Goal: Task Accomplishment & Management: Complete application form

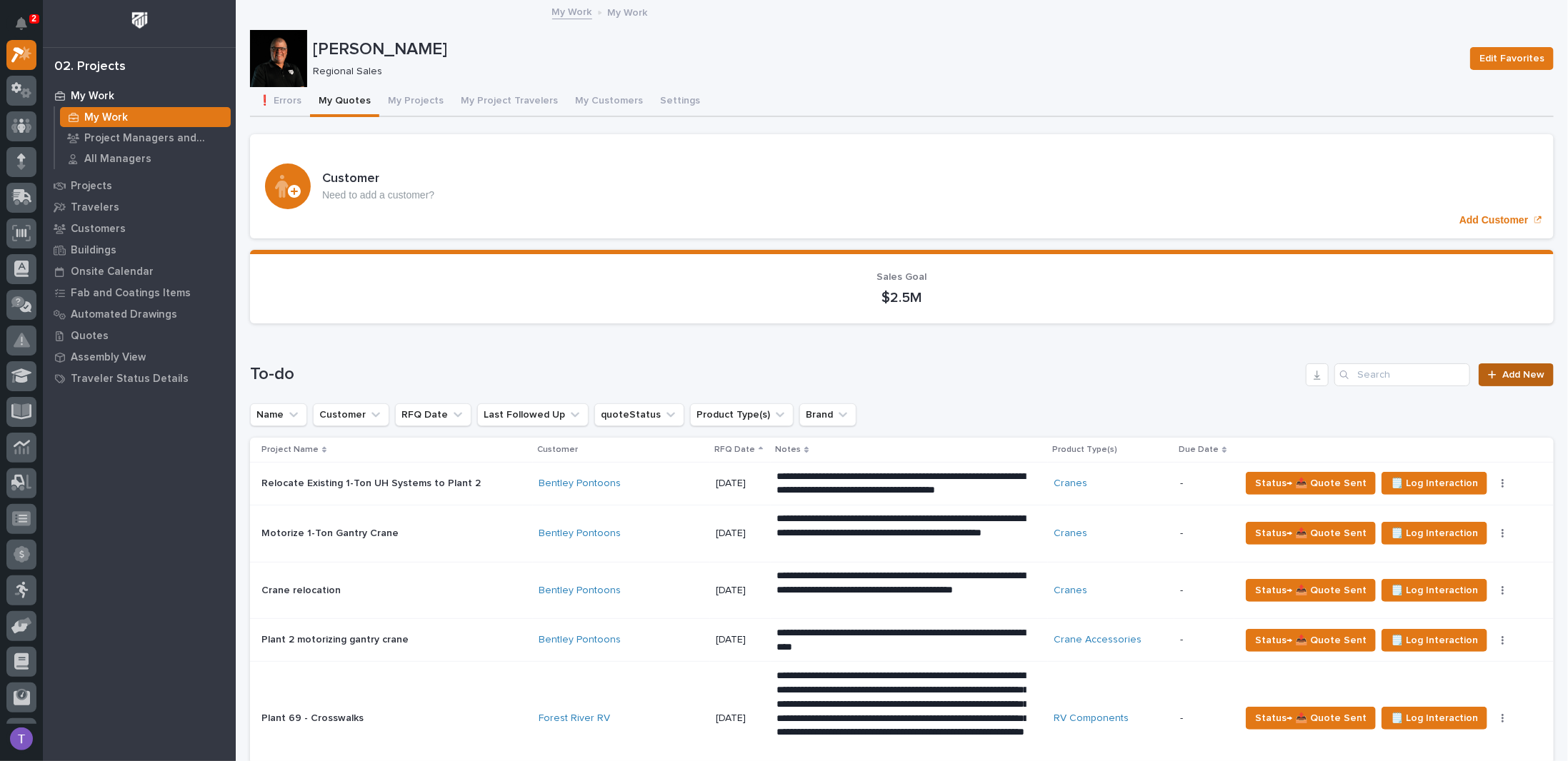
click at [1488, 381] on link "Add New" at bounding box center [1516, 375] width 75 height 23
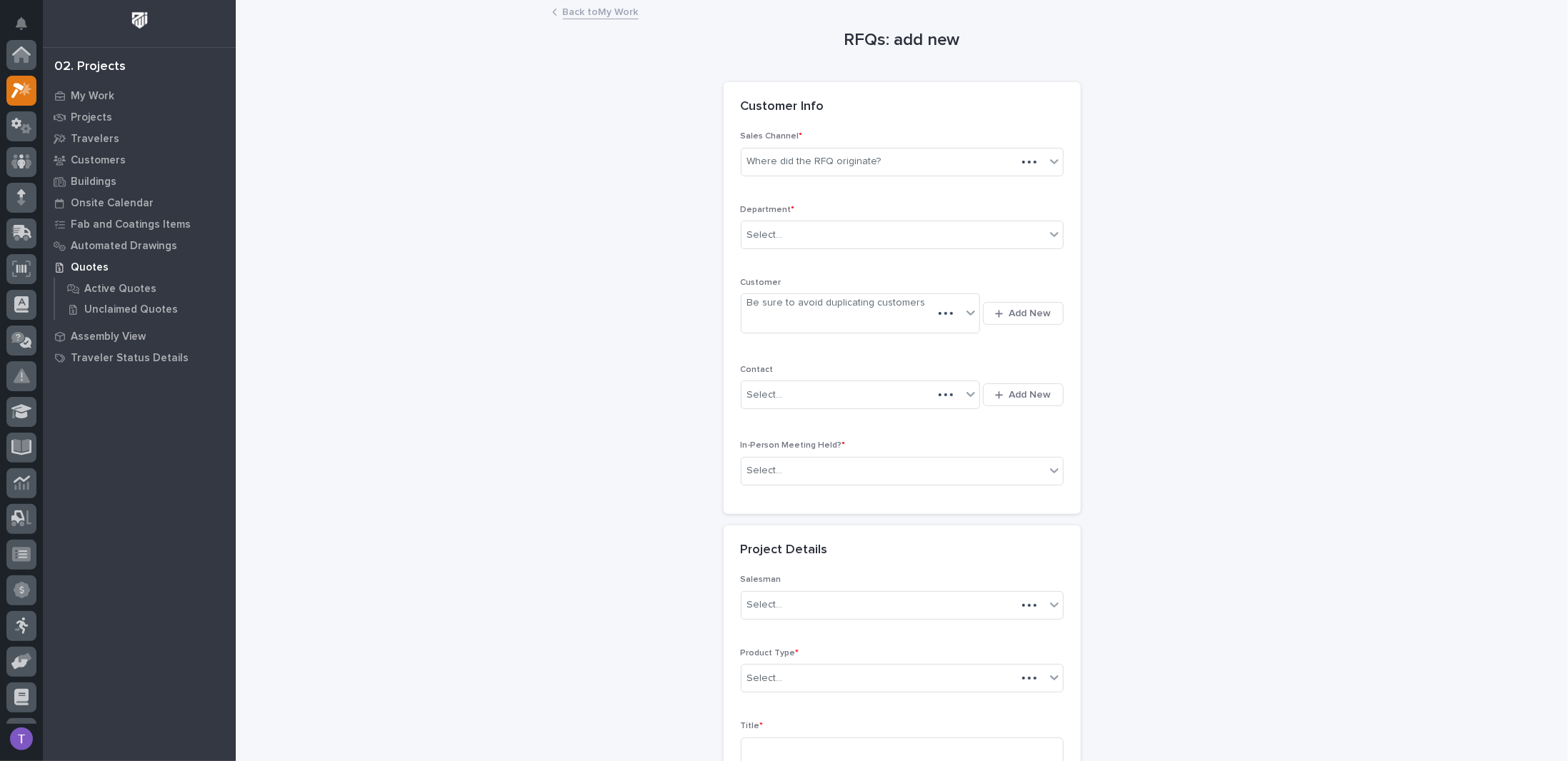
scroll to position [35, 0]
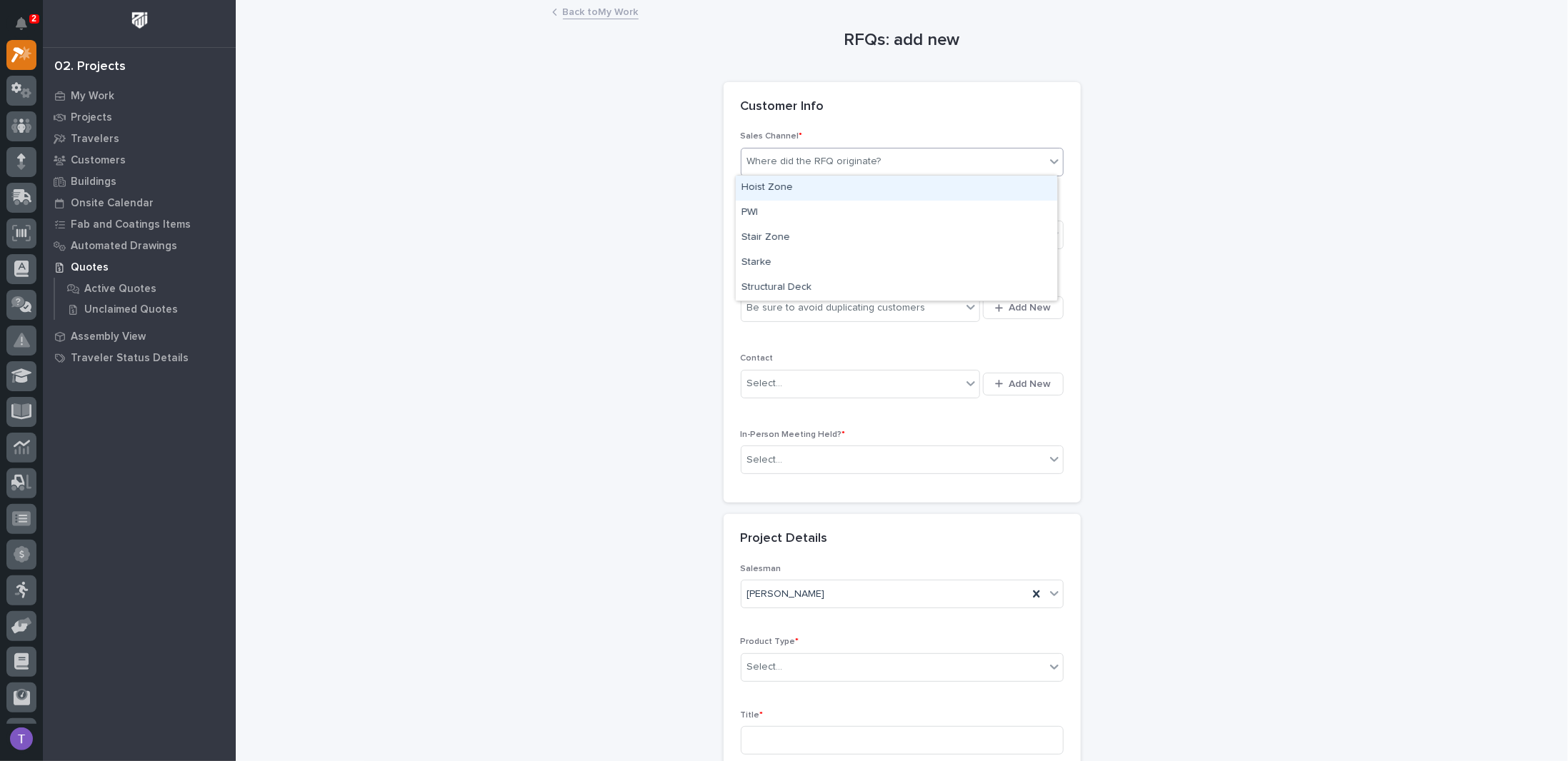
click at [816, 165] on div "Where did the RFQ originate?" at bounding box center [814, 161] width 134 height 15
click at [755, 213] on div "PWI" at bounding box center [897, 213] width 321 height 25
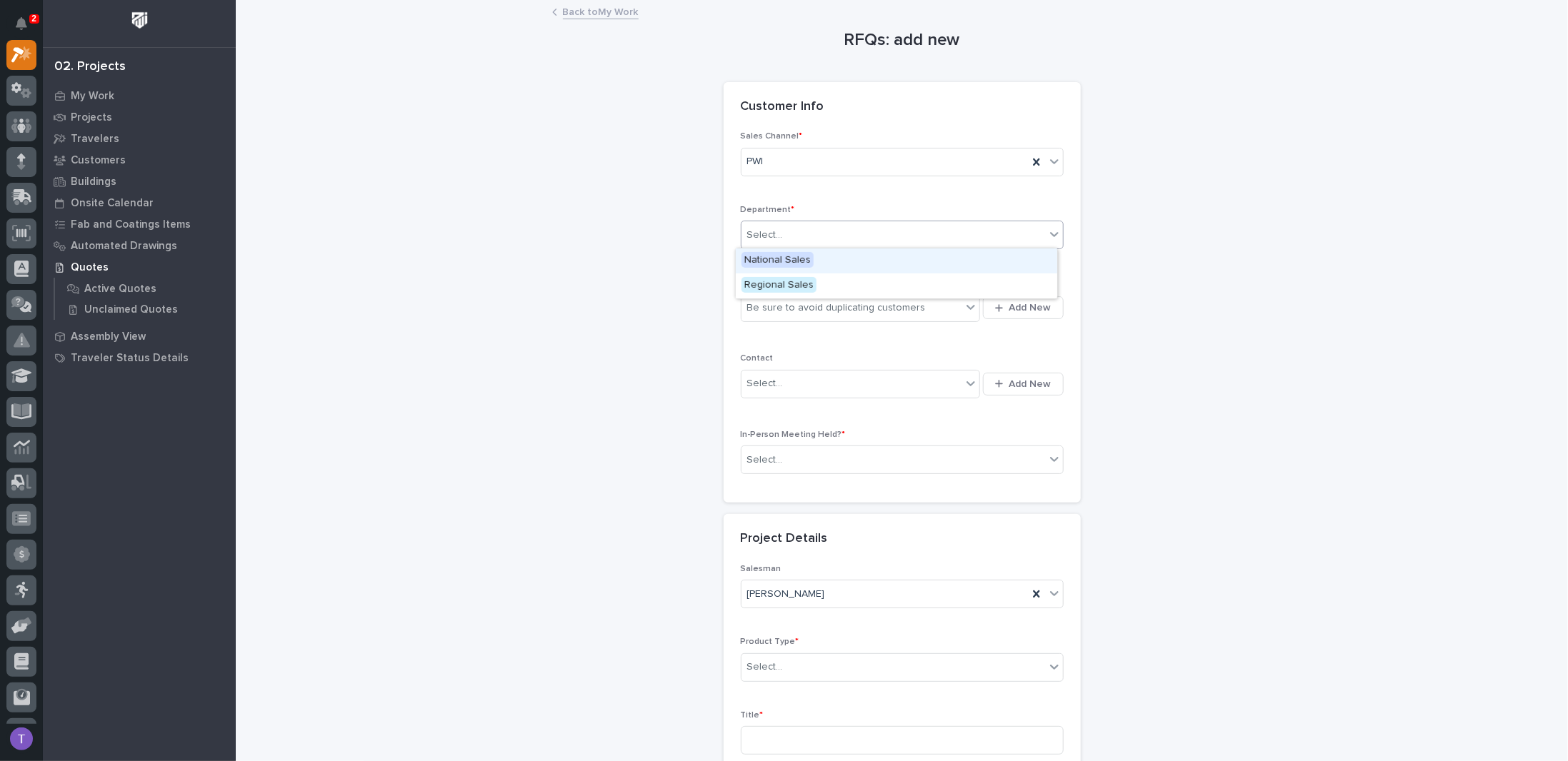
click at [752, 229] on div "Select..." at bounding box center [765, 235] width 35 height 15
click at [751, 287] on span "Regional Sales" at bounding box center [778, 285] width 75 height 16
click at [761, 306] on div "Be sure to avoid duplicating customers" at bounding box center [837, 308] width 178 height 15
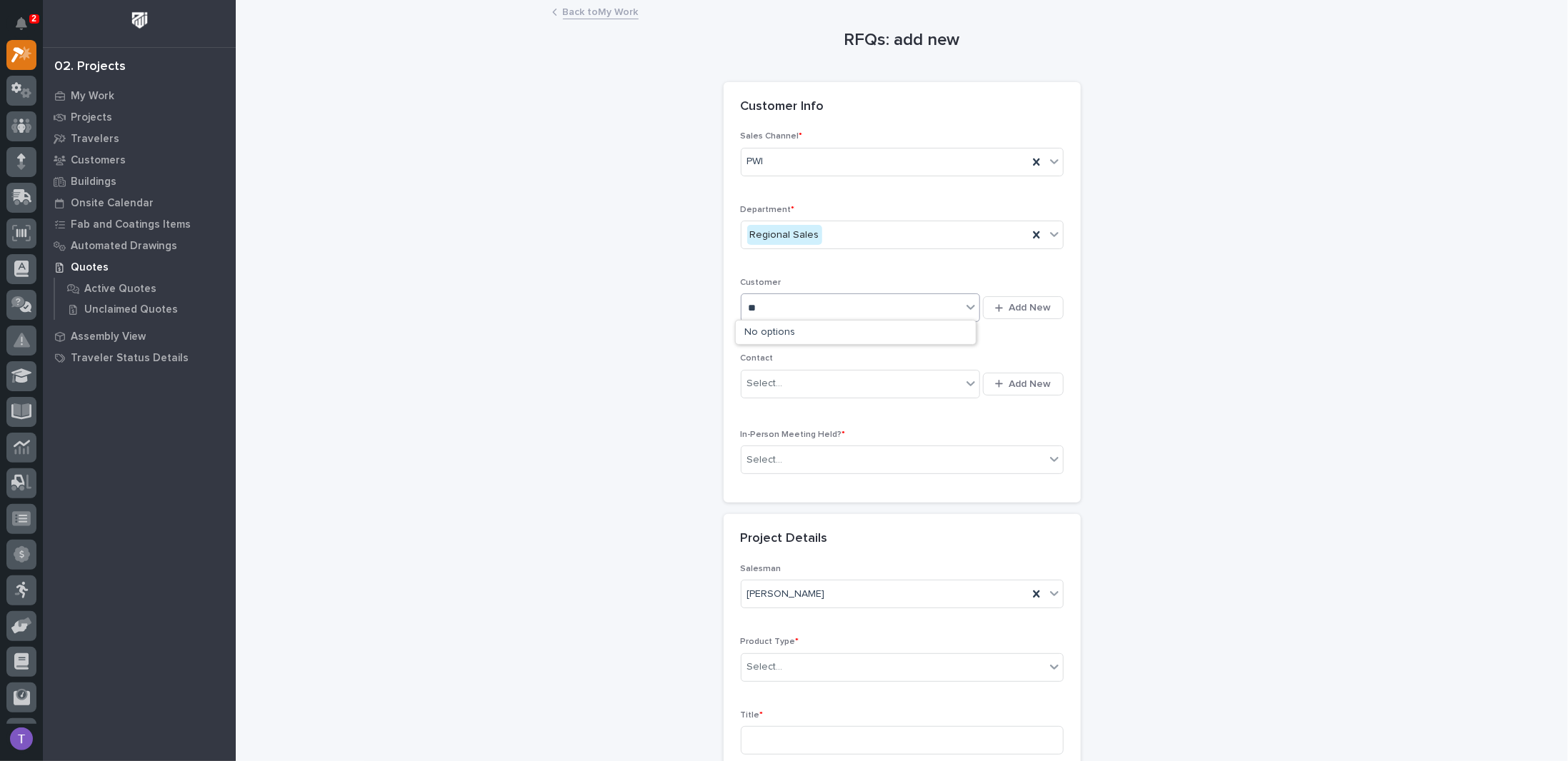
type input "*"
type input "****"
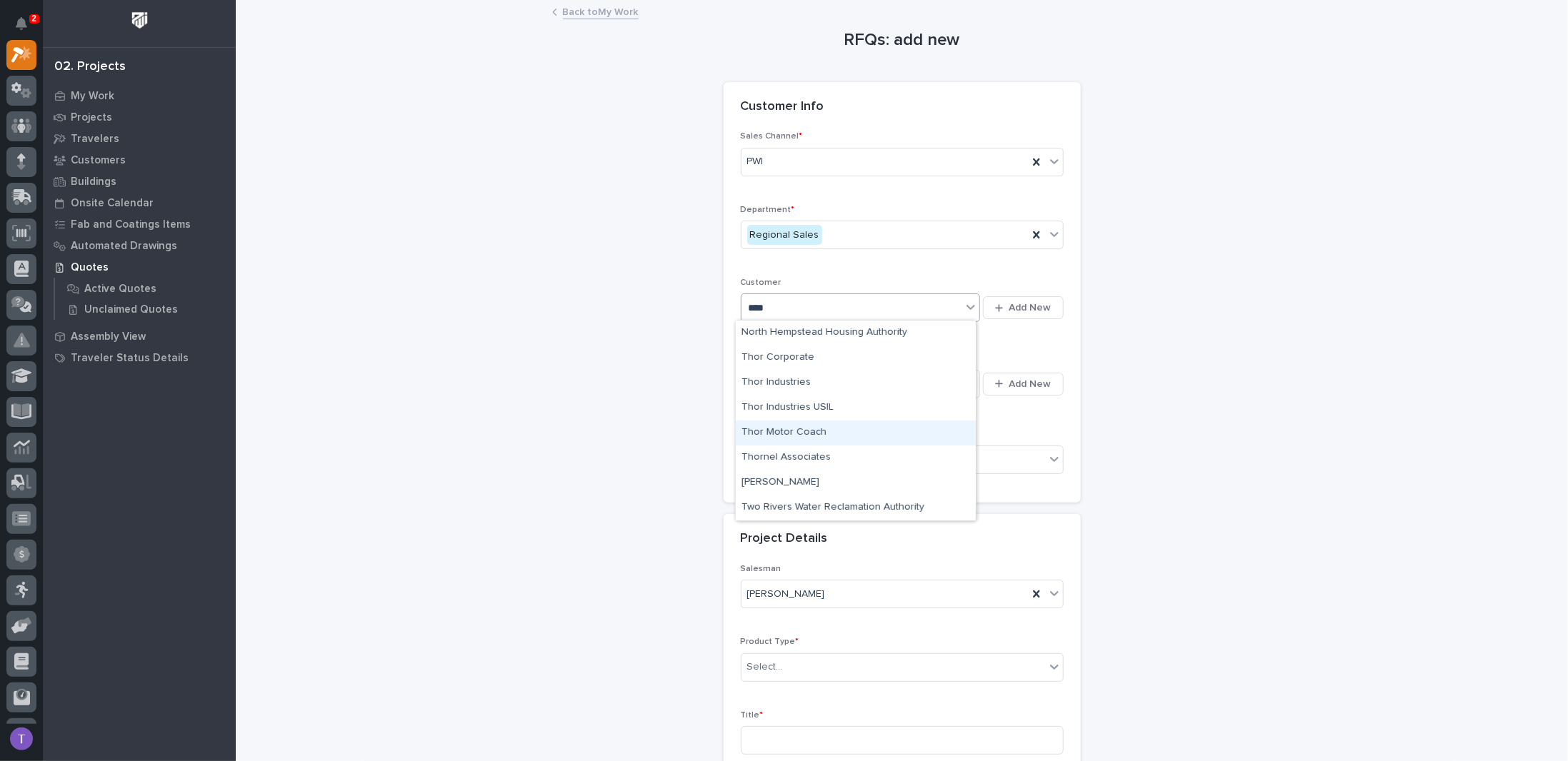
click at [778, 430] on div "Thor Motor Coach" at bounding box center [856, 433] width 240 height 25
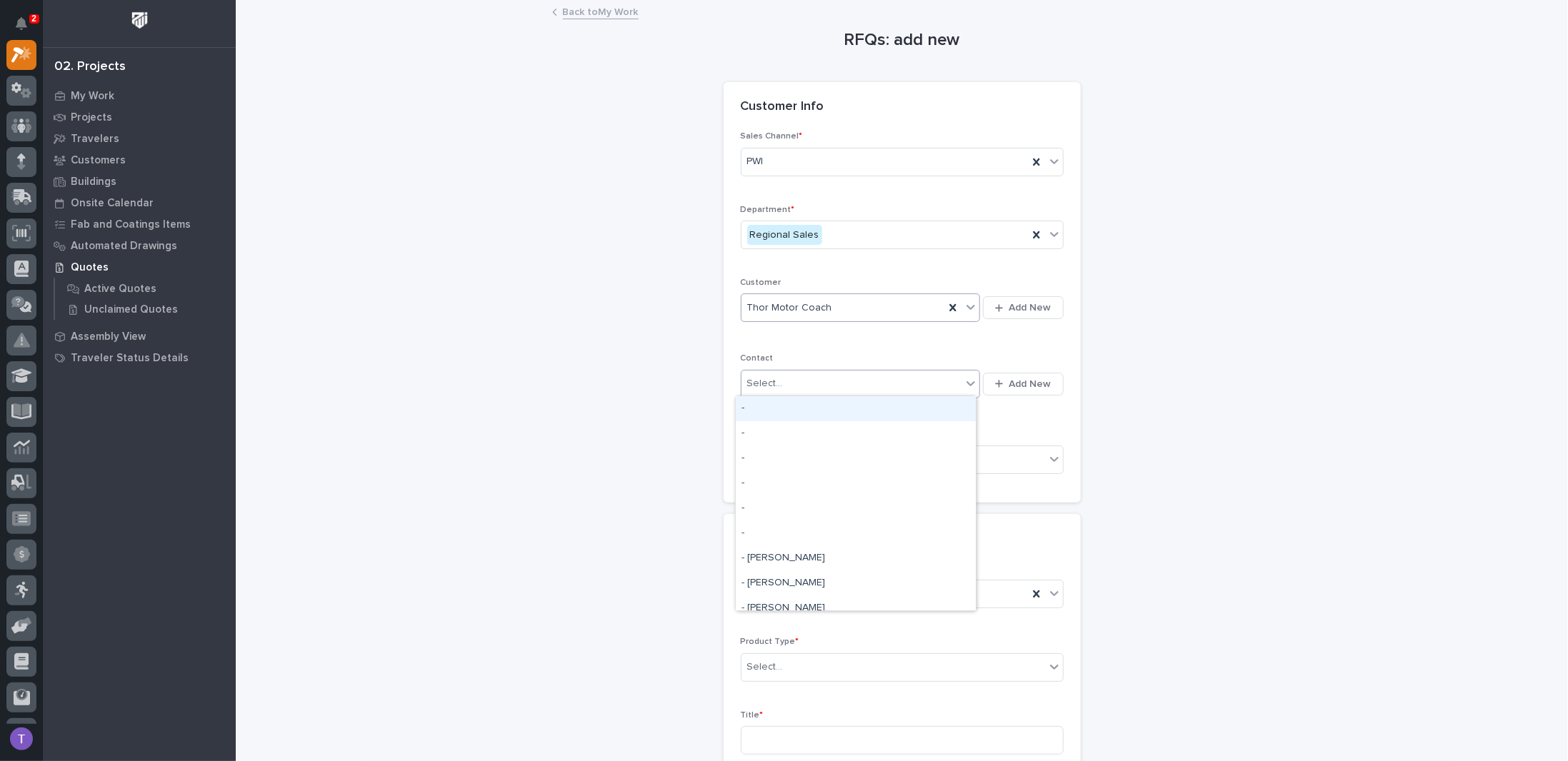
click at [775, 380] on div "Select..." at bounding box center [765, 384] width 35 height 15
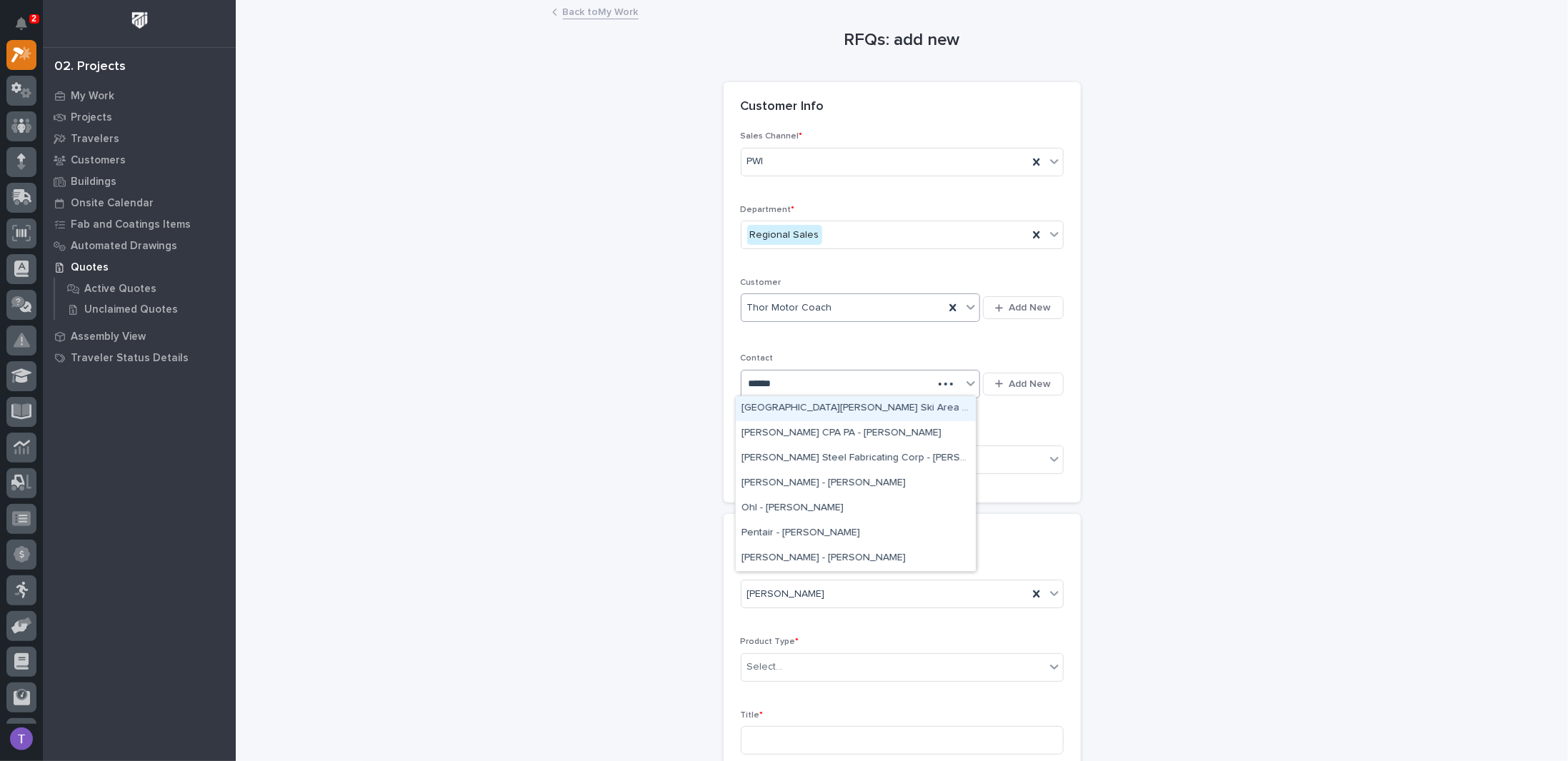
type input "*******"
click at [807, 551] on div "[PERSON_NAME] - [PERSON_NAME]" at bounding box center [856, 558] width 240 height 25
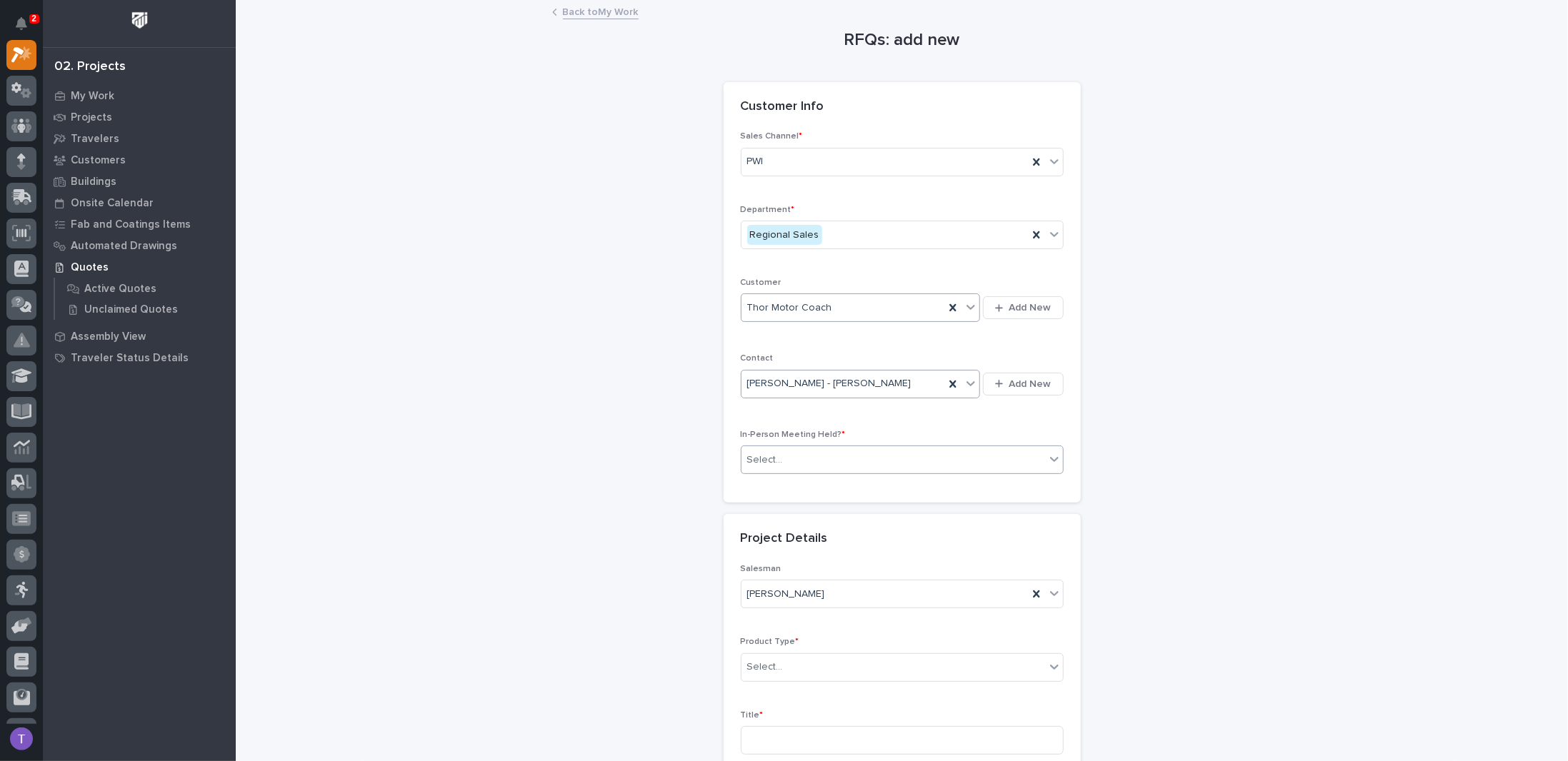
click at [770, 459] on div "Select..." at bounding box center [765, 459] width 35 height 15
click at [756, 476] on span "Yes" at bounding box center [752, 482] width 22 height 16
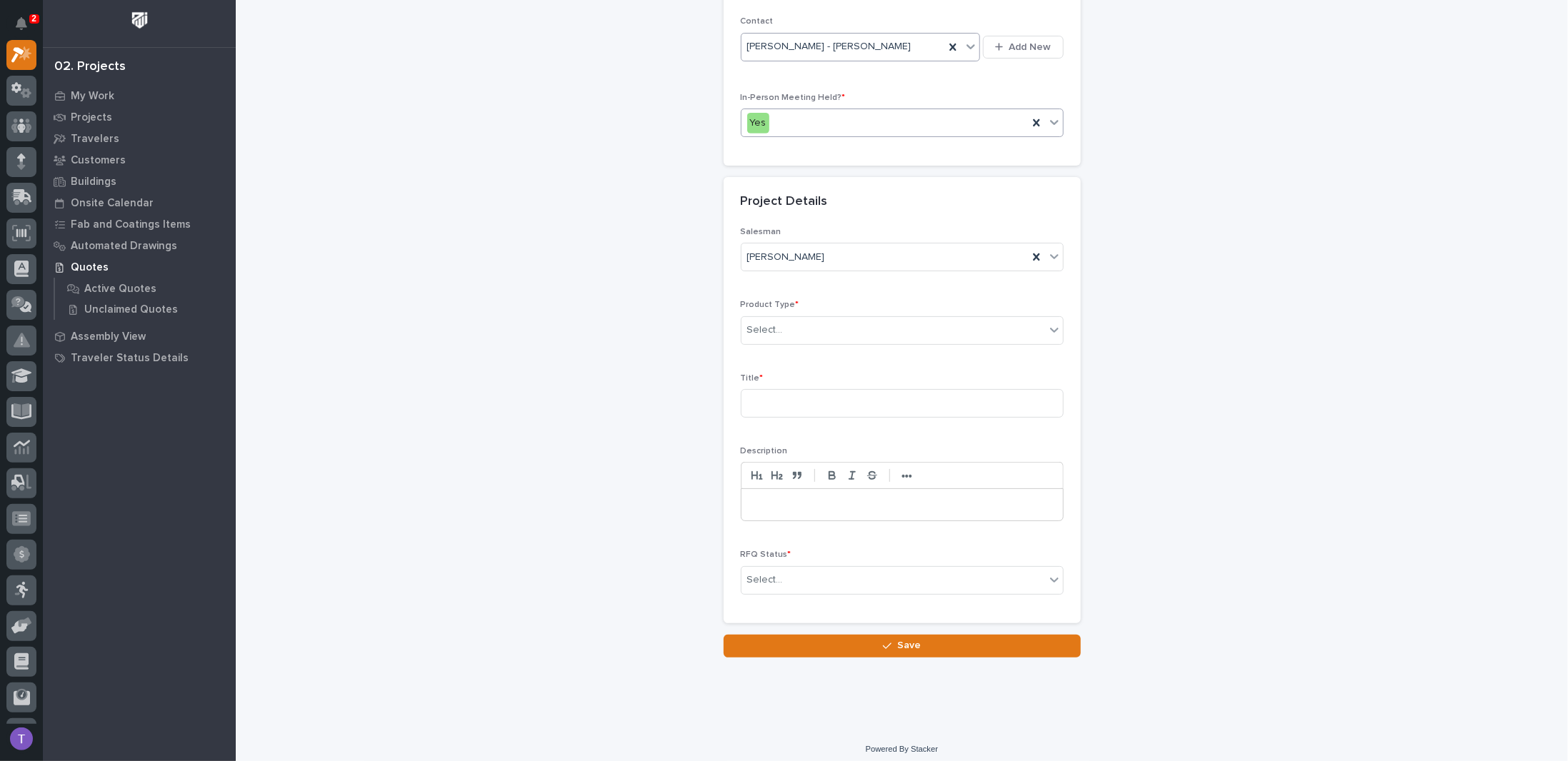
scroll to position [339, 0]
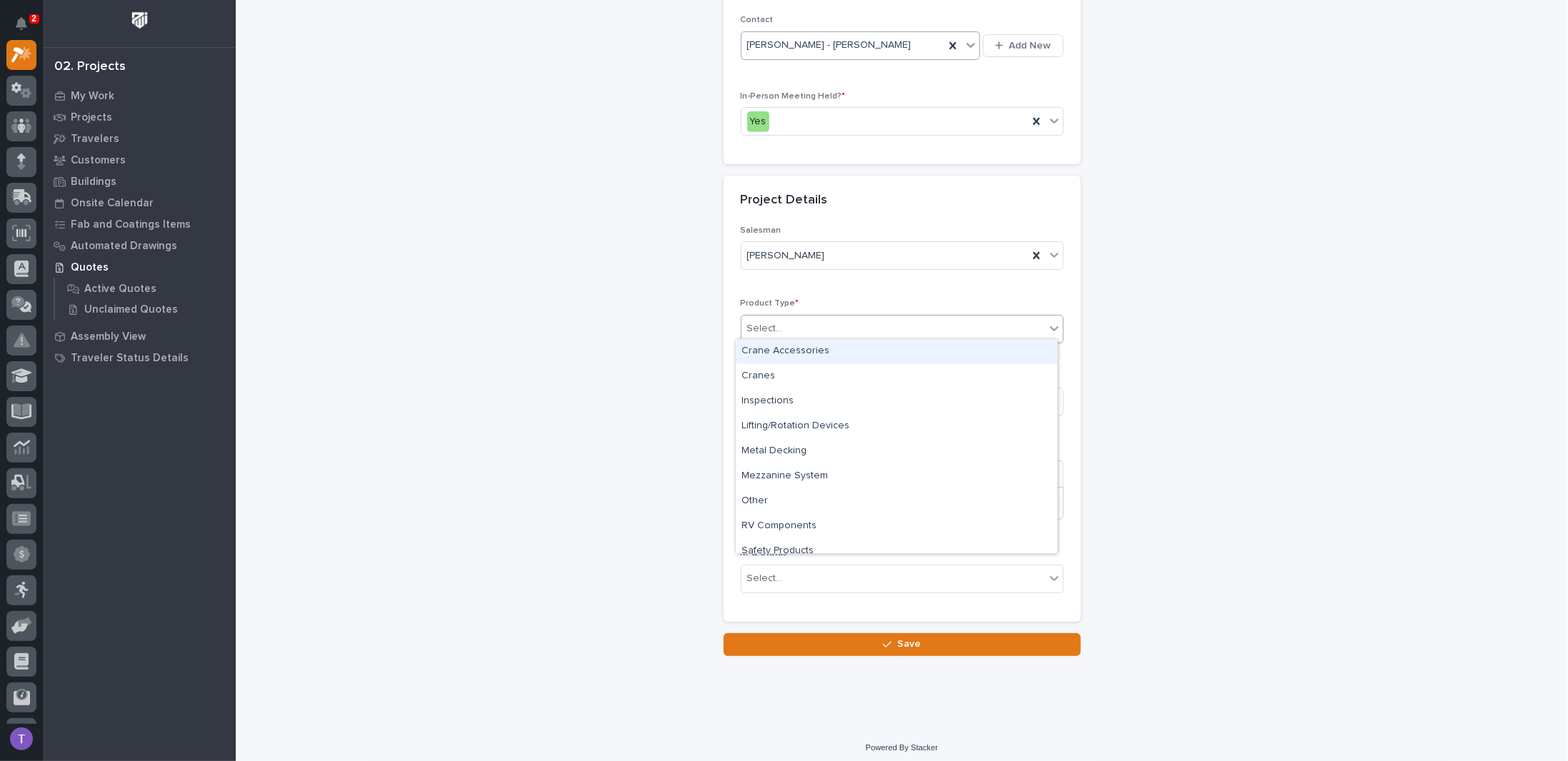
click at [759, 326] on div "Select..." at bounding box center [765, 328] width 35 height 15
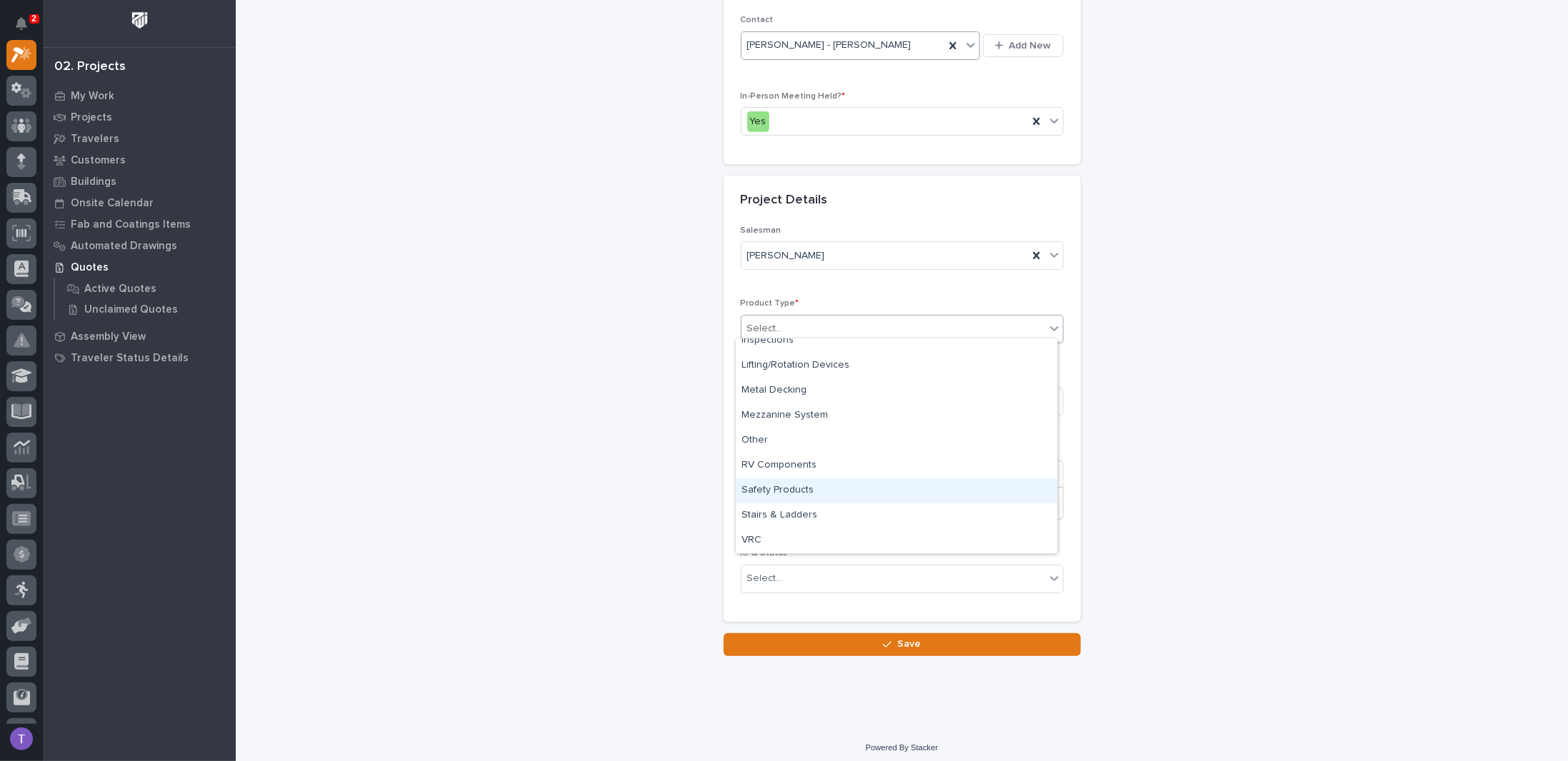
click at [763, 482] on div "Safety Products" at bounding box center [897, 490] width 321 height 25
click at [774, 395] on input at bounding box center [903, 402] width 323 height 28
click at [1030, 322] on icon at bounding box center [1037, 329] width 14 height 14
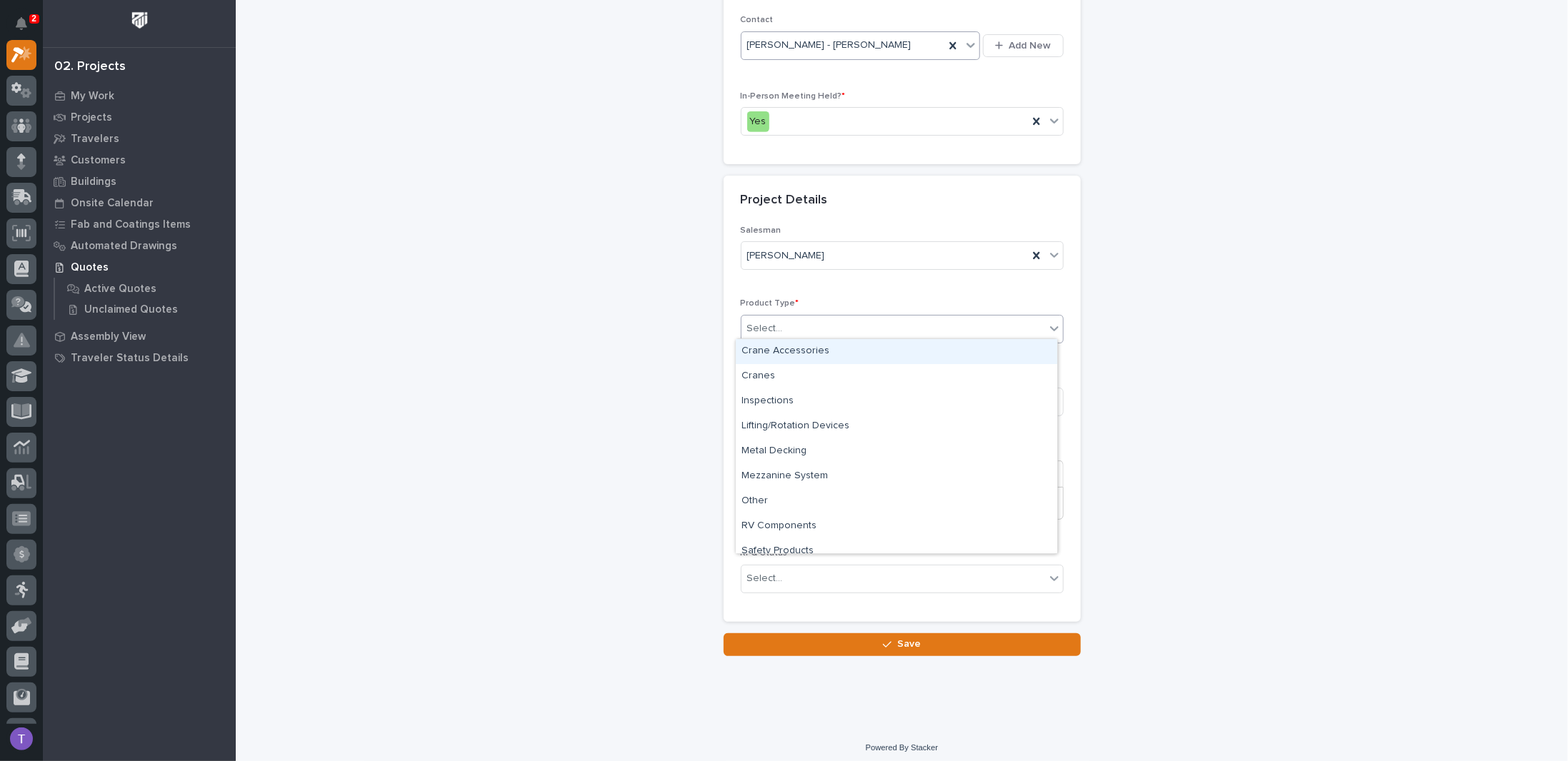
click at [840, 317] on div "Select..." at bounding box center [893, 328] width 304 height 24
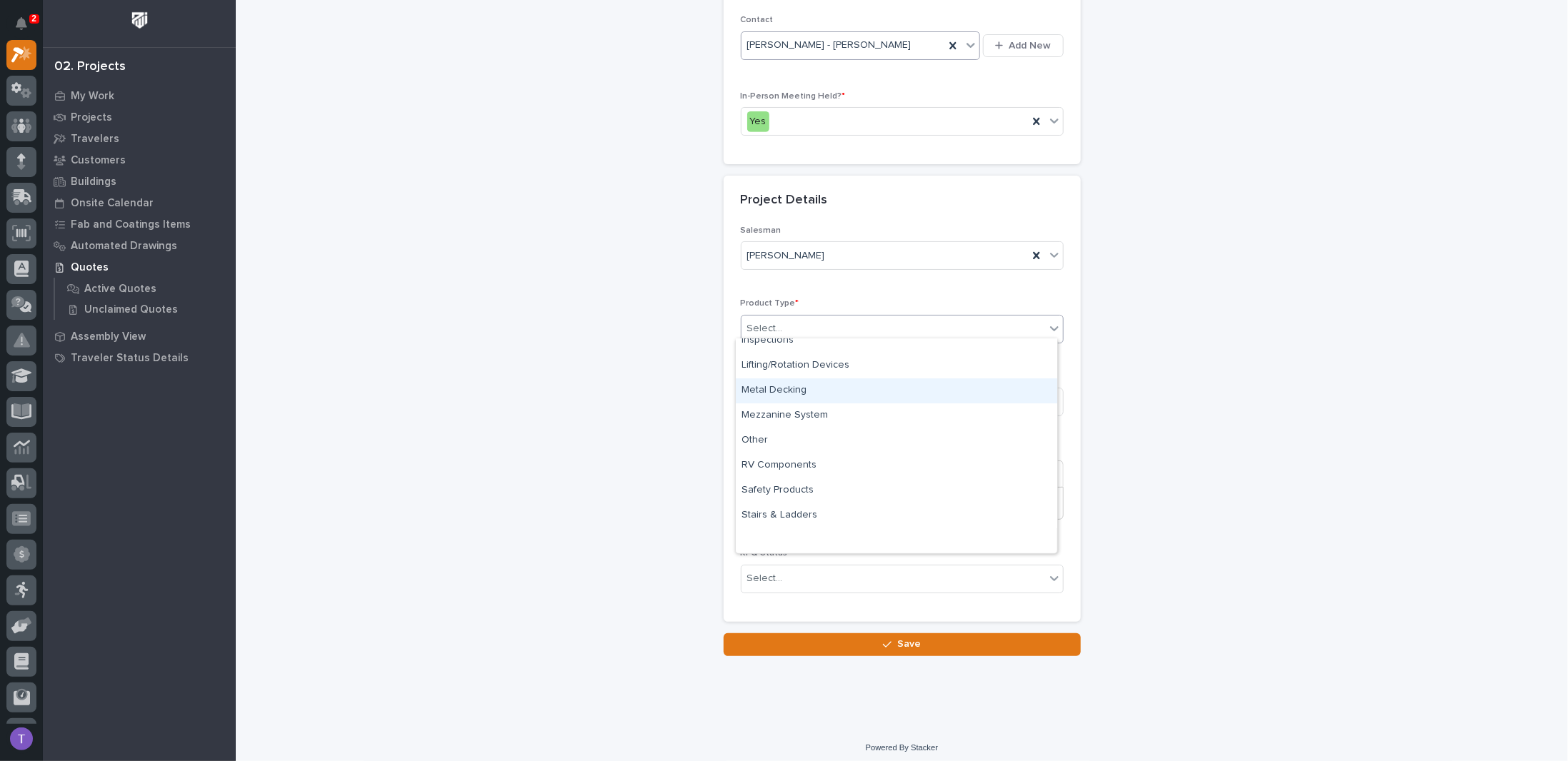
scroll to position [0, 0]
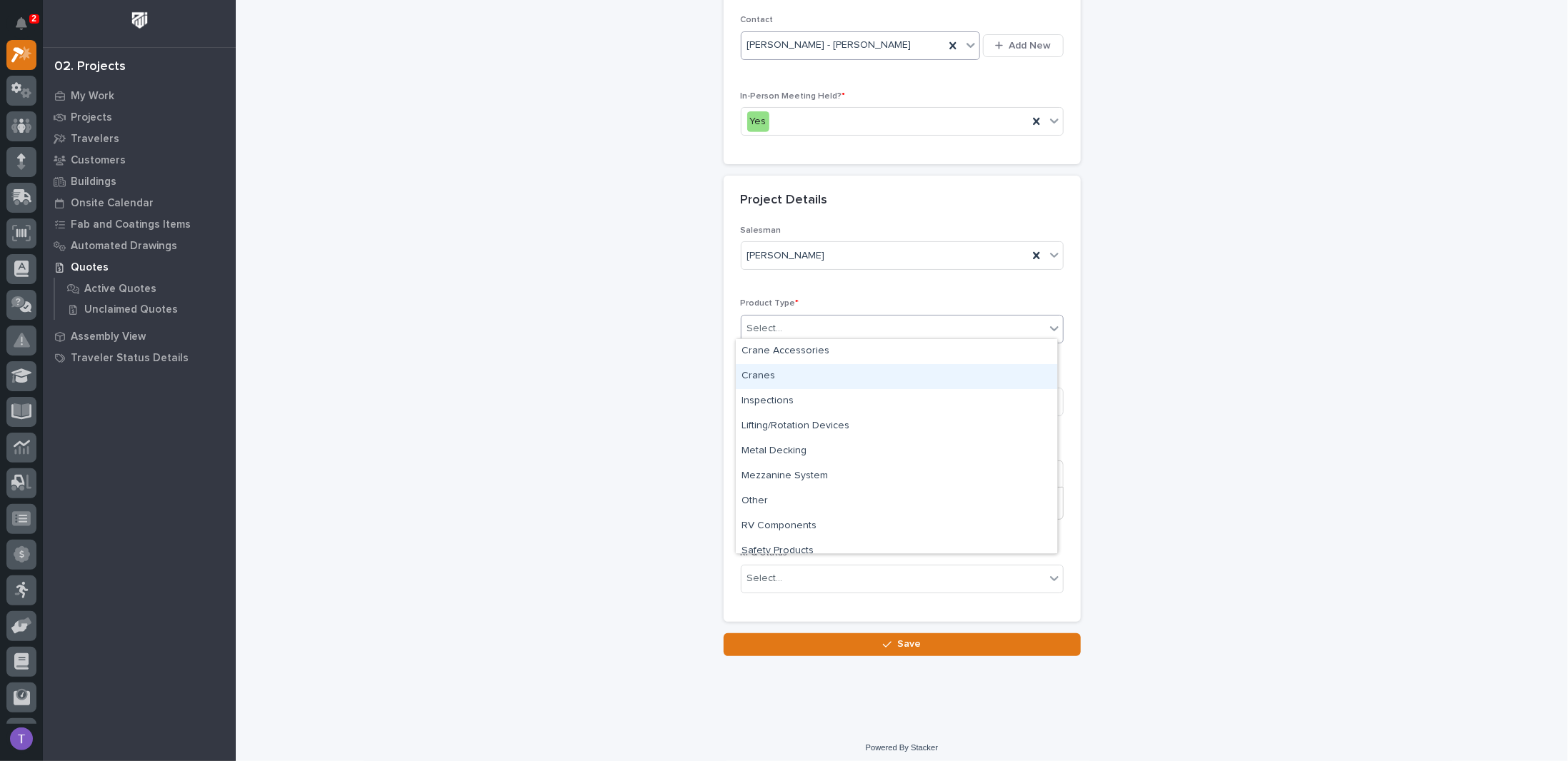
click at [762, 376] on div "Cranes" at bounding box center [897, 377] width 321 height 25
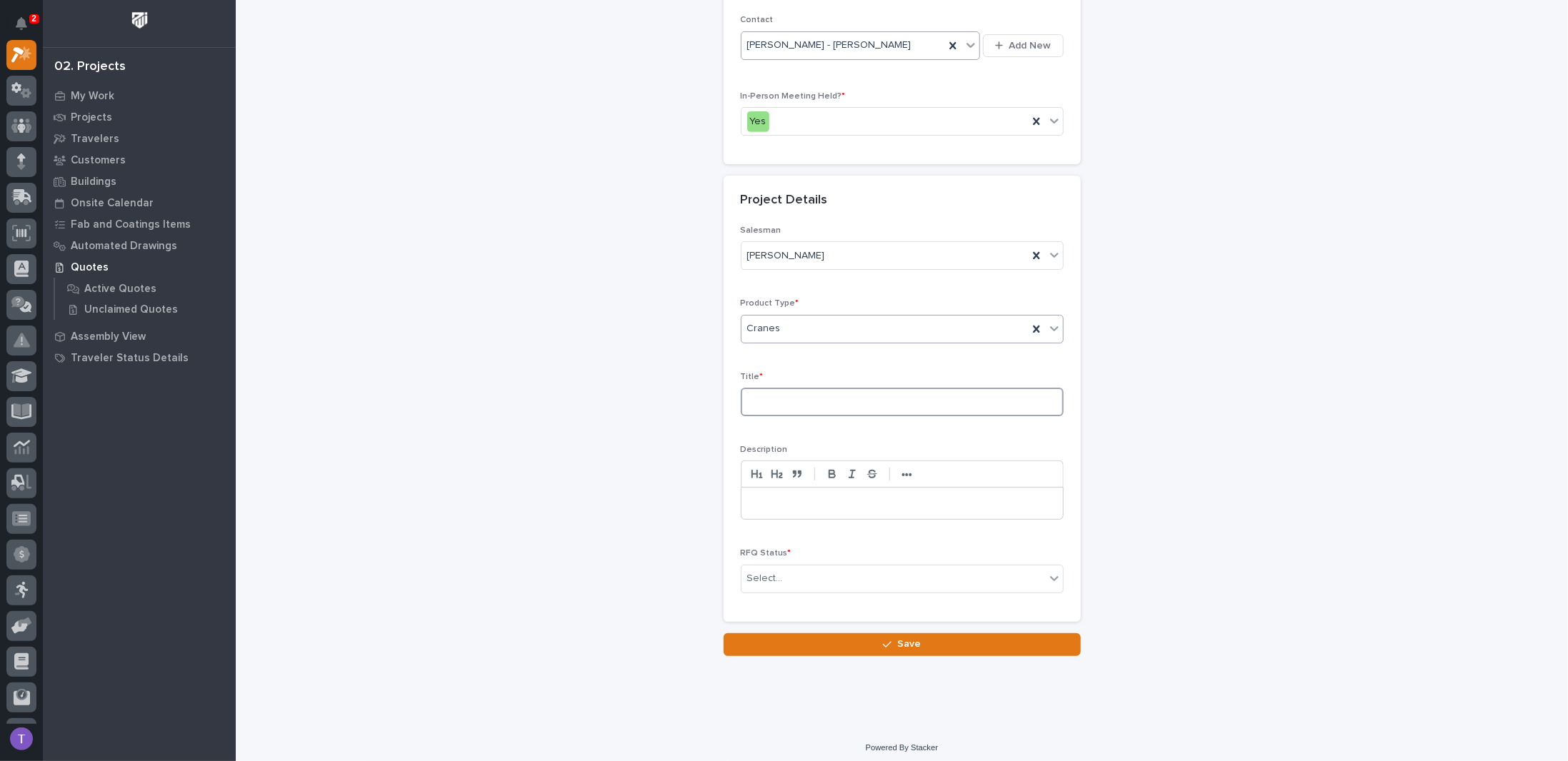
click at [764, 399] on input at bounding box center [903, 402] width 323 height 28
type input "Plant 750 - A/C Line Monorail Installation"
click at [830, 500] on p at bounding box center [902, 504] width 300 height 14
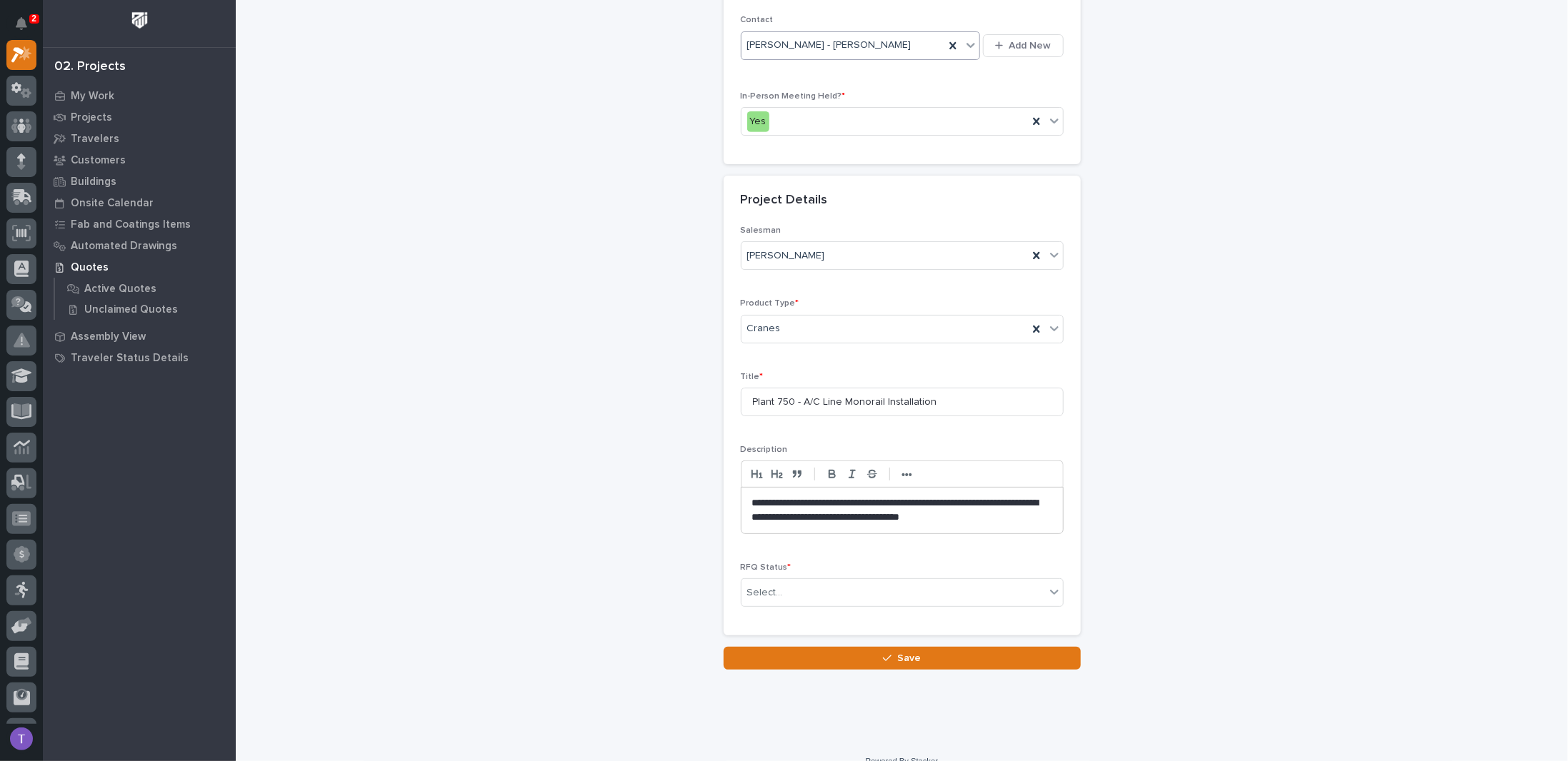
click at [827, 511] on p "**********" at bounding box center [902, 511] width 301 height 28
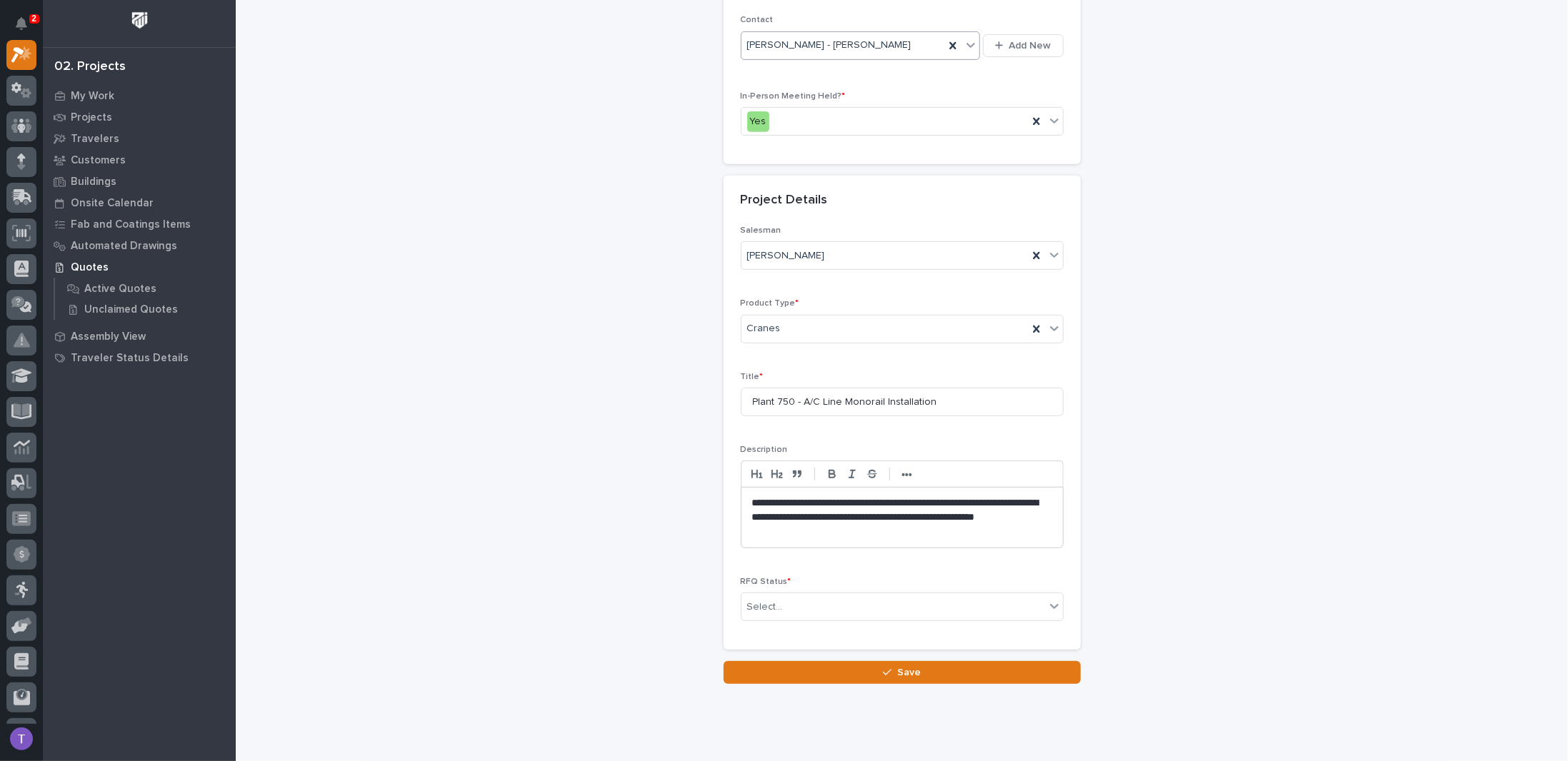
click at [816, 528] on p "**********" at bounding box center [902, 518] width 301 height 43
click at [764, 600] on div "Select..." at bounding box center [765, 607] width 35 height 15
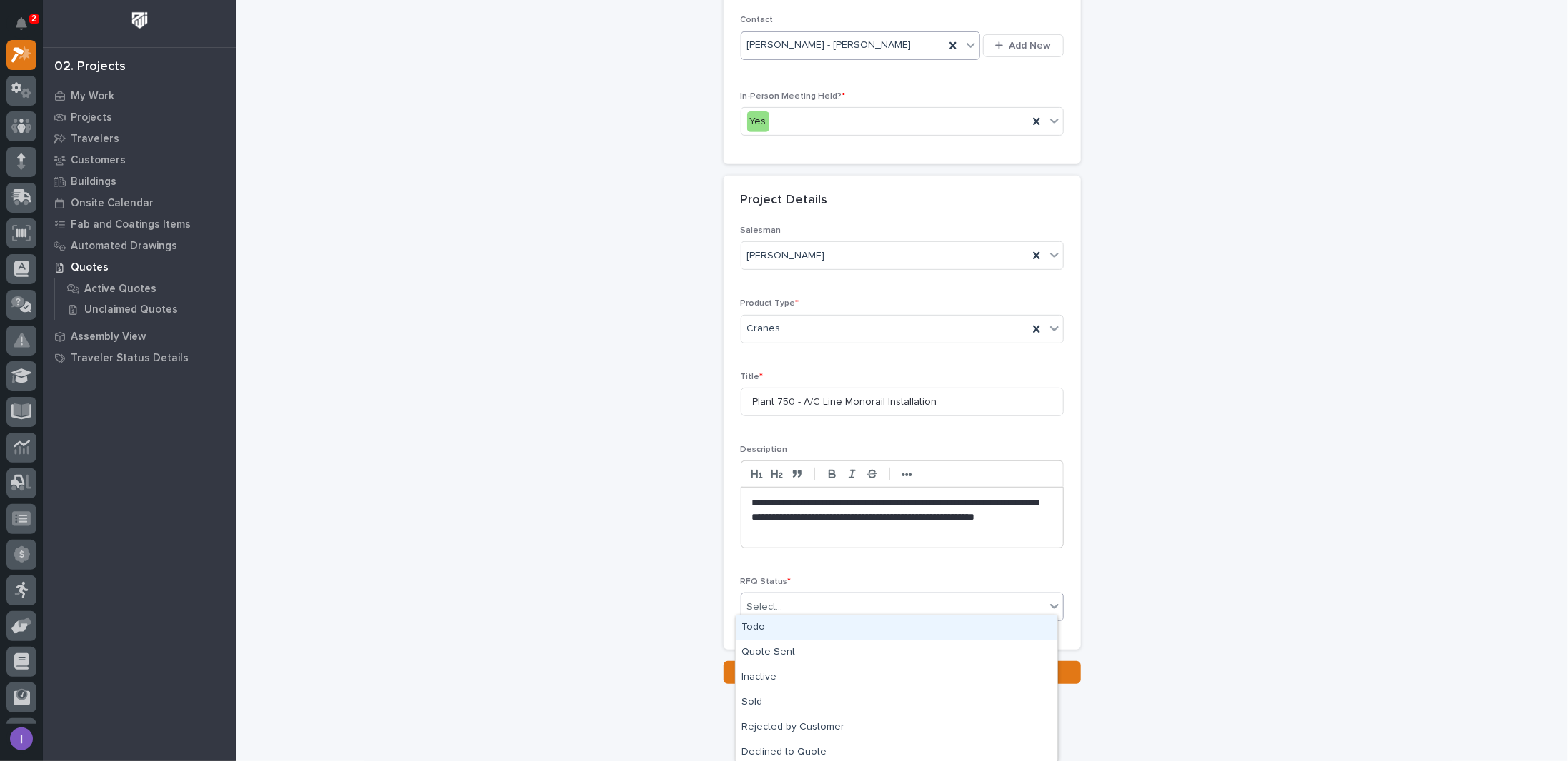
click at [752, 627] on div "Todo" at bounding box center [897, 628] width 321 height 25
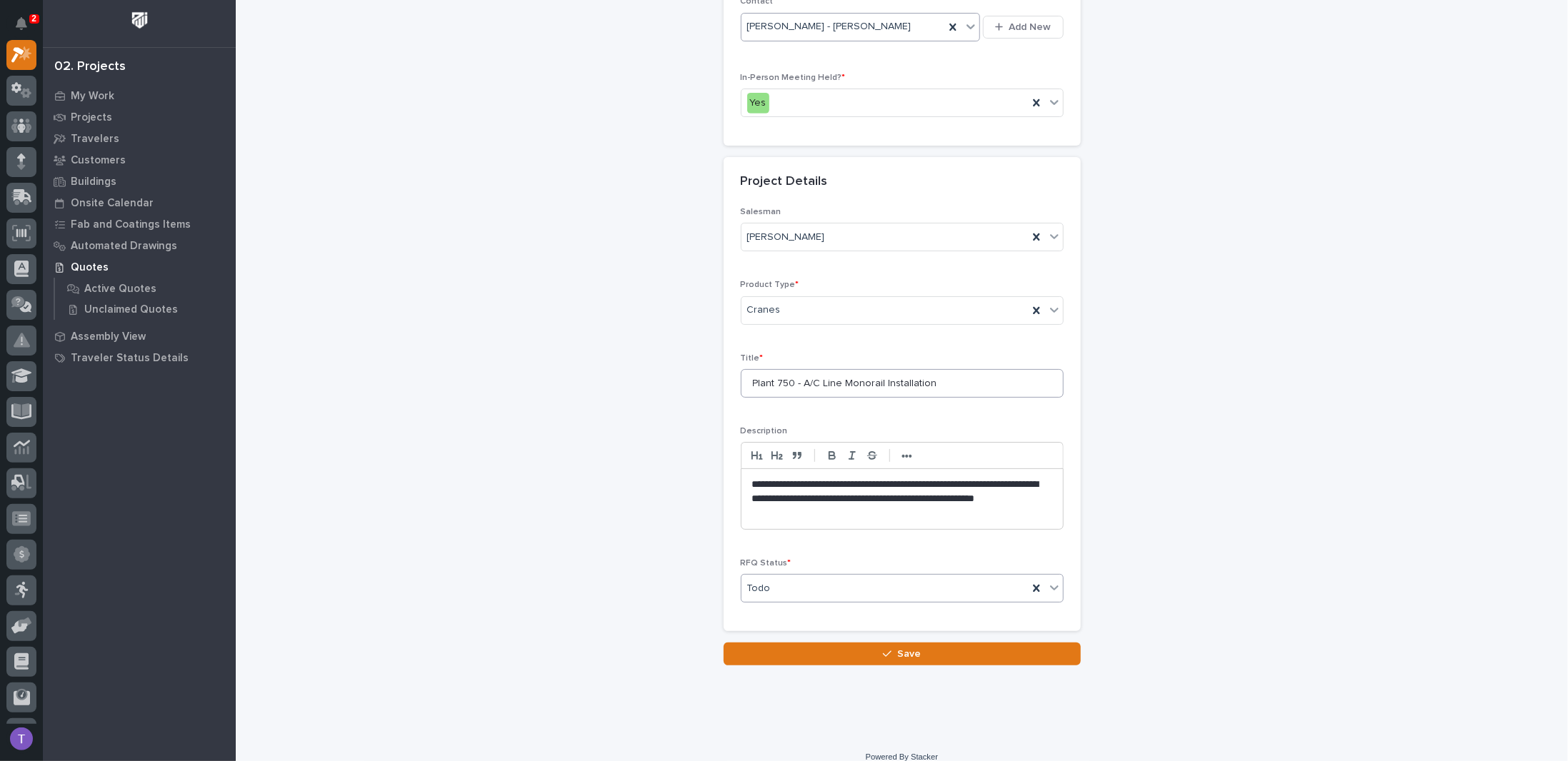
scroll to position [367, 0]
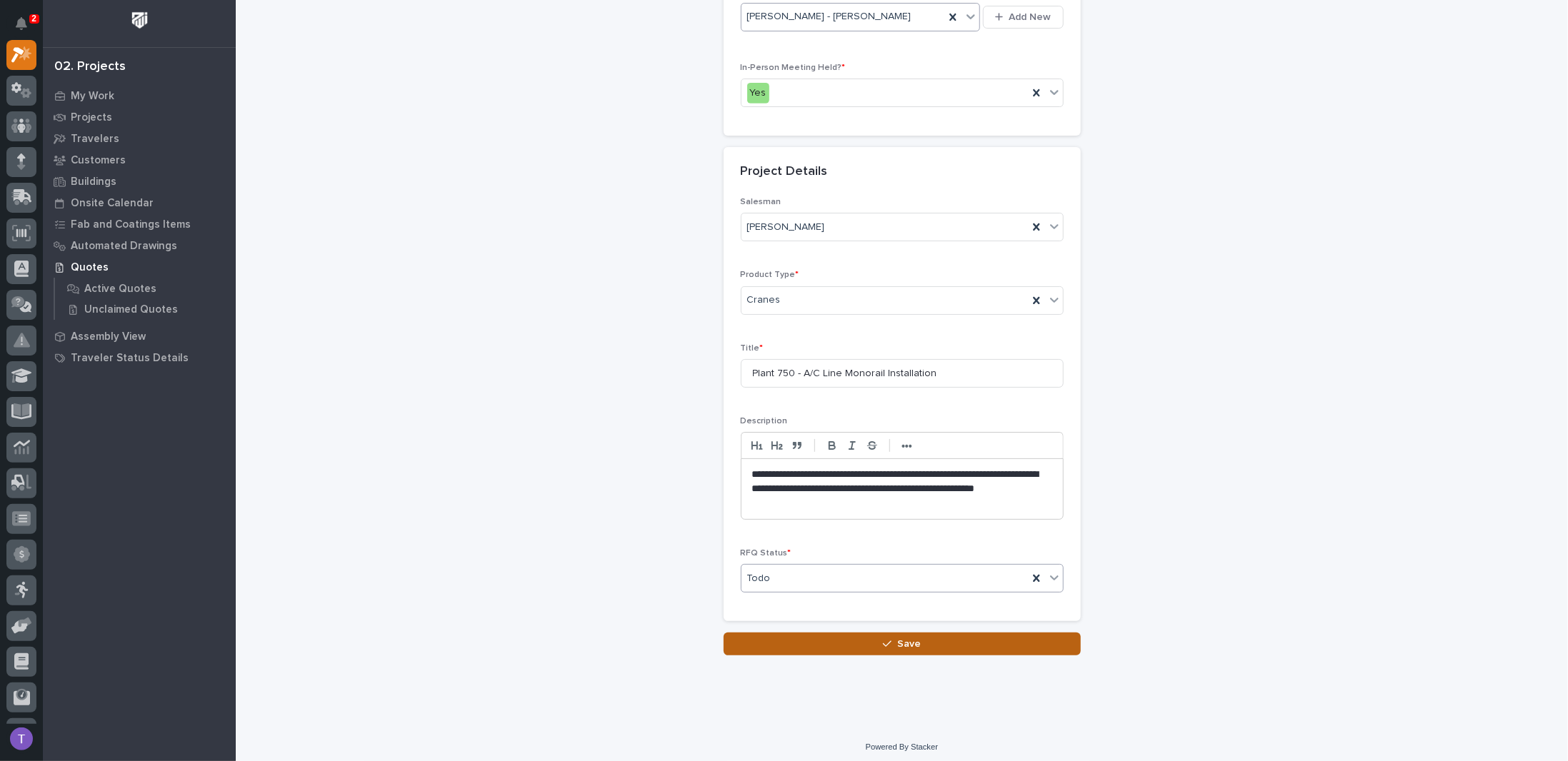
click at [890, 639] on div "button" at bounding box center [890, 644] width 14 height 10
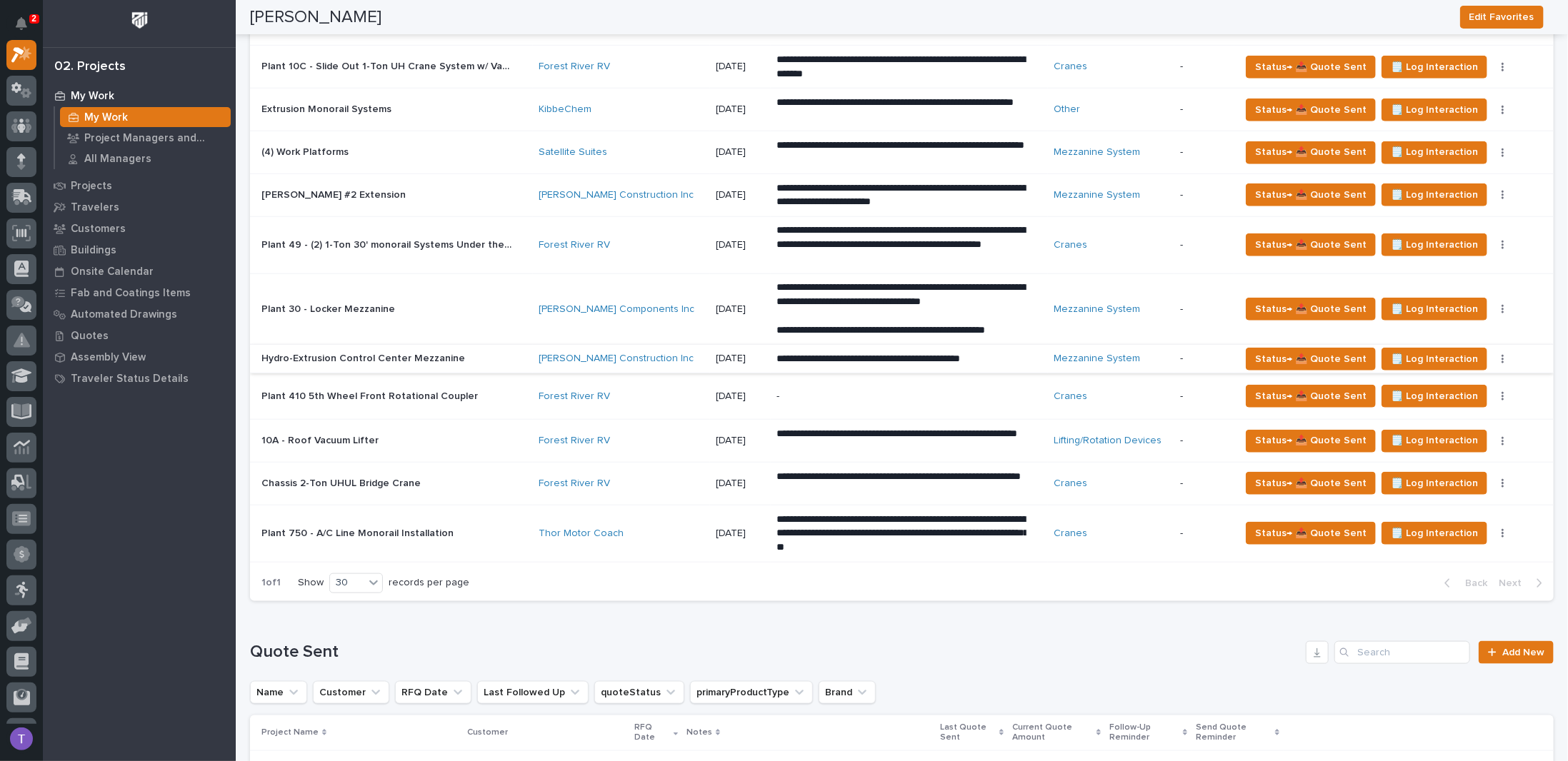
scroll to position [856, 0]
